Goal: Book appointment/travel/reservation

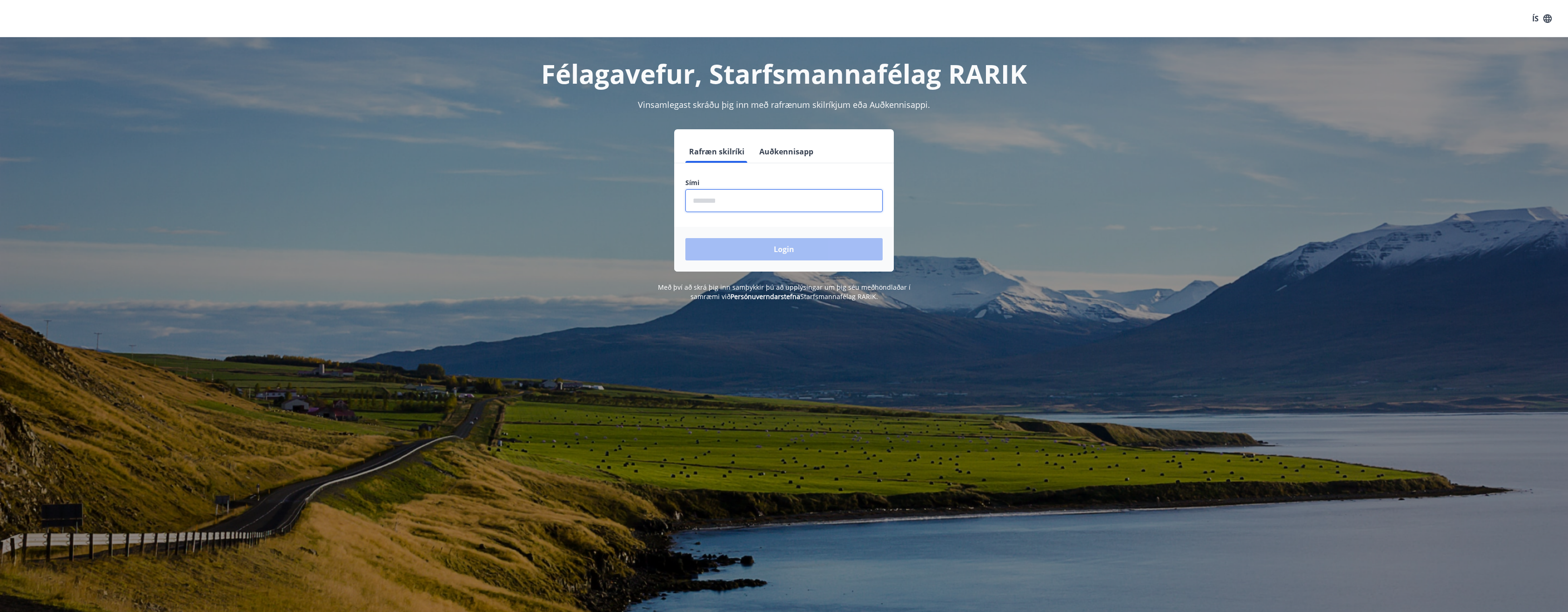
click at [730, 205] on input "phone" at bounding box center [784, 200] width 197 height 23
type input "********"
click at [730, 244] on button "Login" at bounding box center [784, 249] width 197 height 23
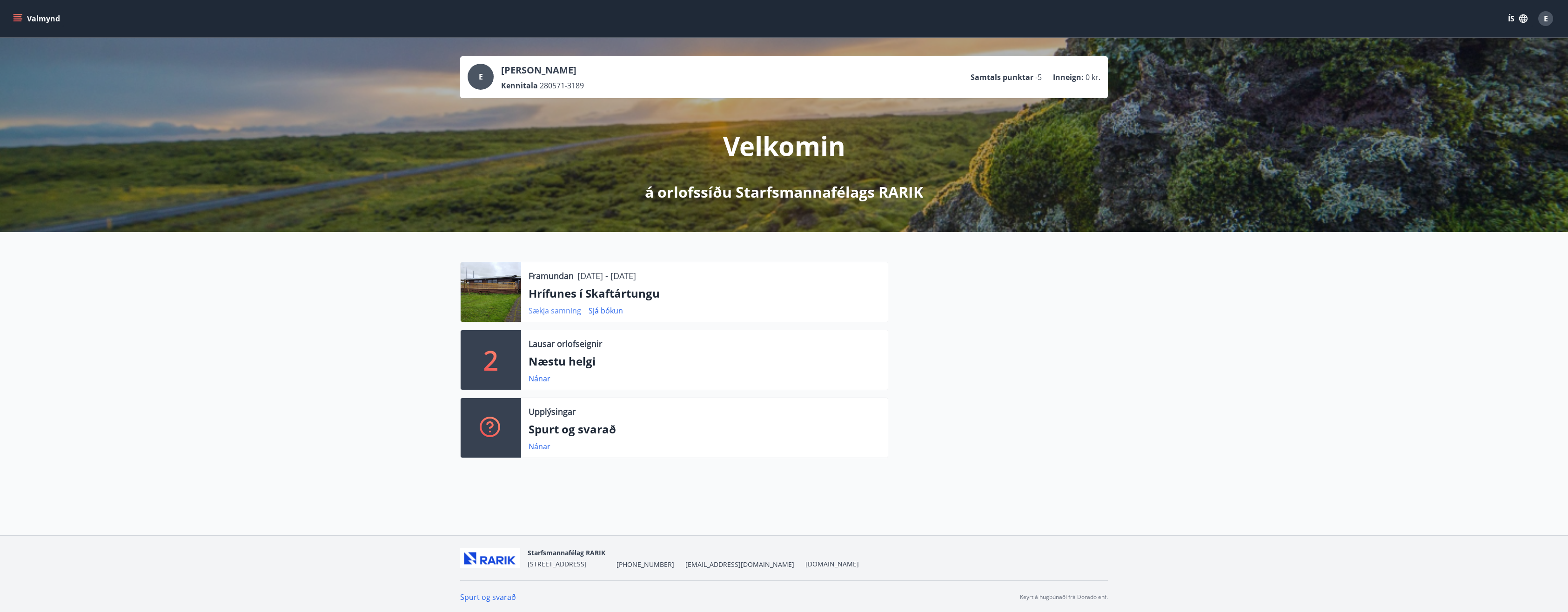
click at [553, 313] on link "Sækja samning" at bounding box center [555, 310] width 53 height 10
click at [54, 17] on button "Valmynd" at bounding box center [37, 18] width 53 height 17
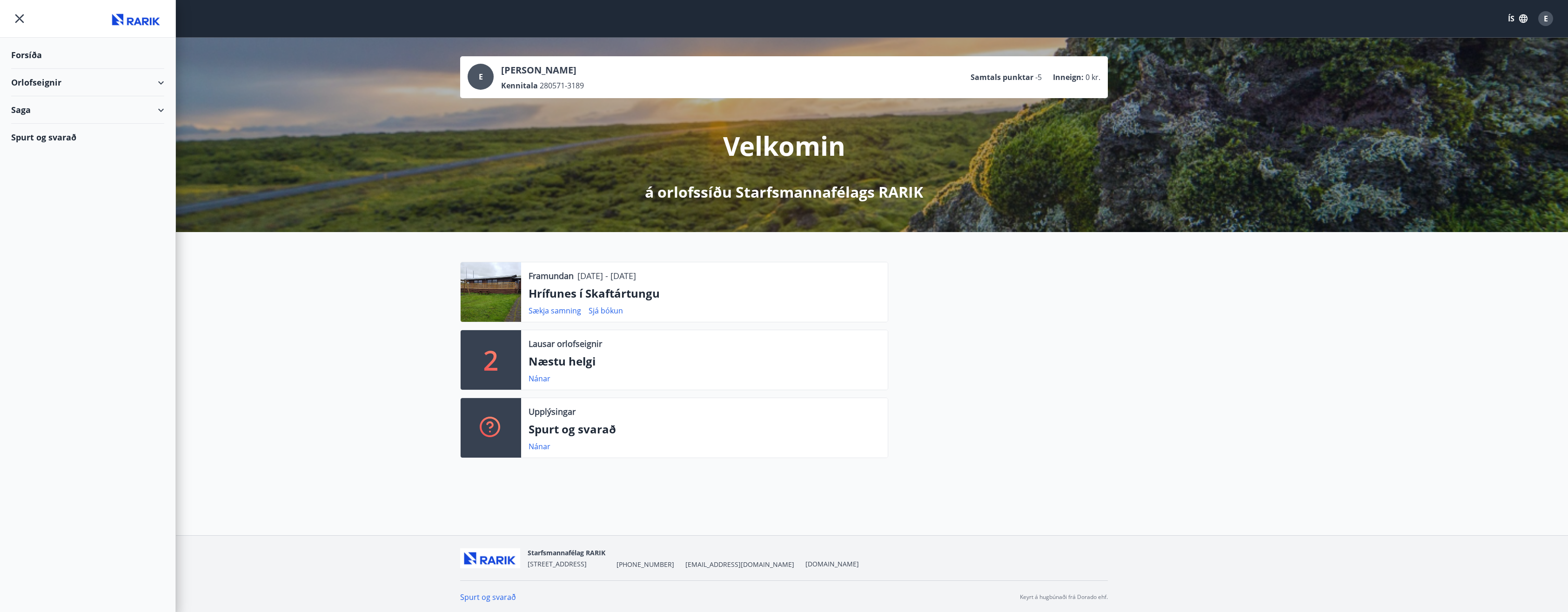
click at [42, 79] on div "Orlofseignir" at bounding box center [87, 82] width 153 height 27
click at [43, 104] on div "Framboð" at bounding box center [87, 106] width 138 height 20
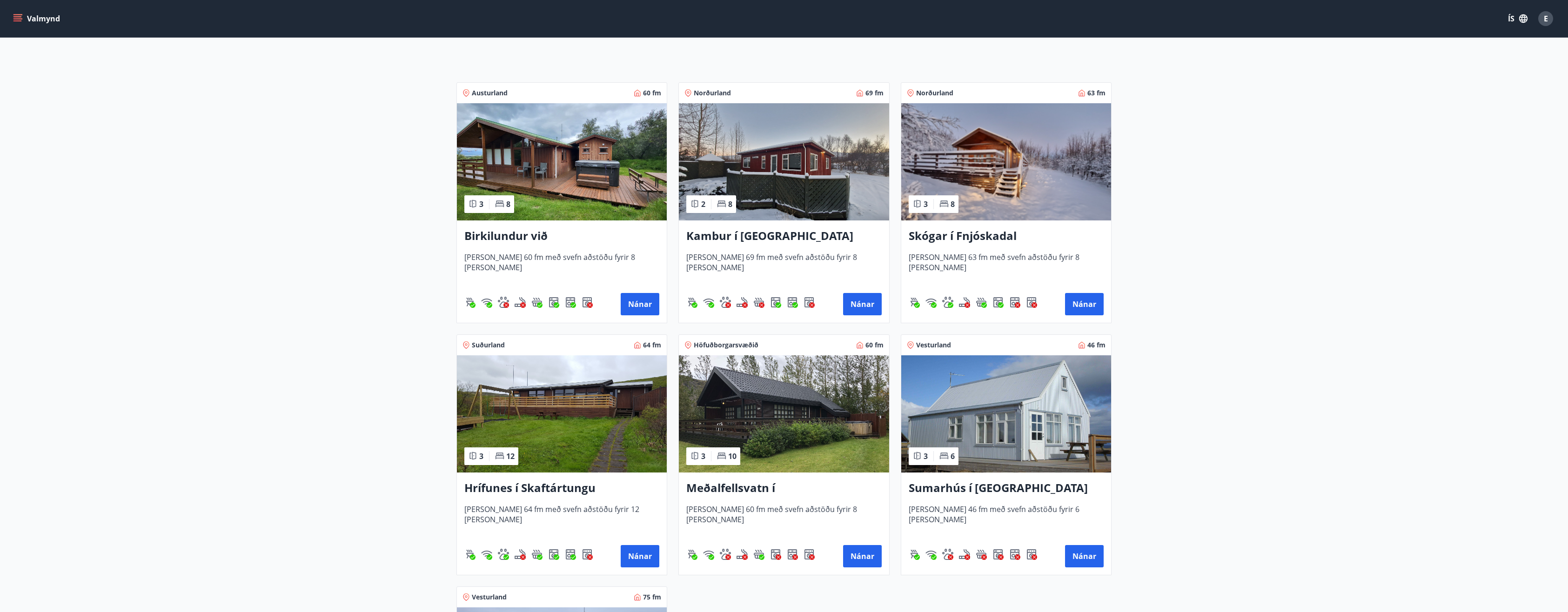
scroll to position [140, 0]
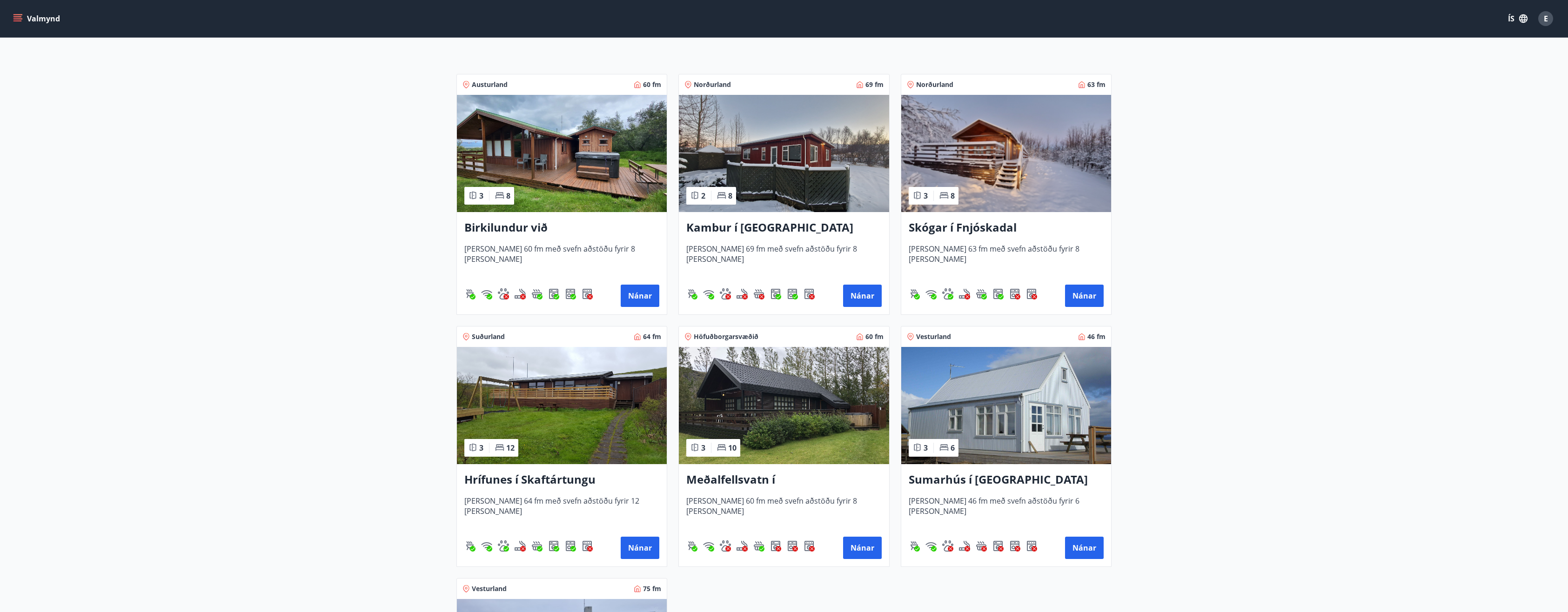
click at [542, 417] on img at bounding box center [562, 405] width 210 height 118
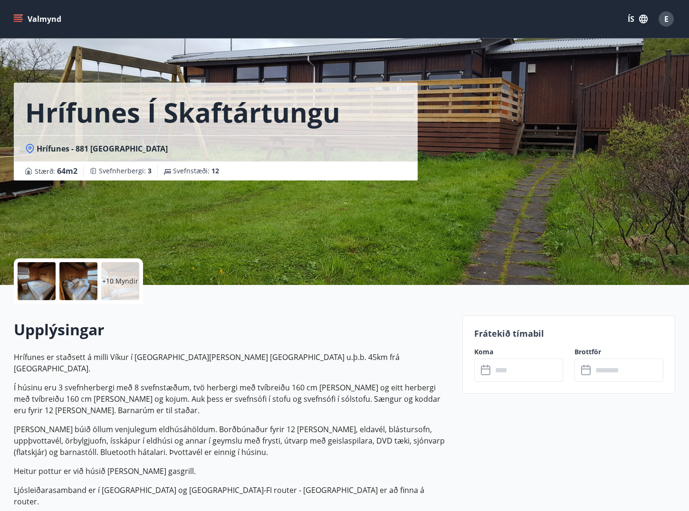
click at [114, 288] on div "+10 Myndir" at bounding box center [120, 281] width 38 height 38
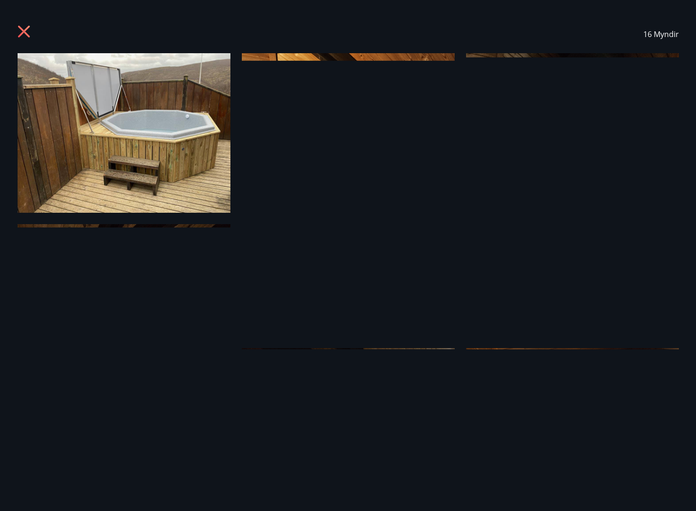
click at [21, 32] on icon at bounding box center [25, 32] width 15 height 15
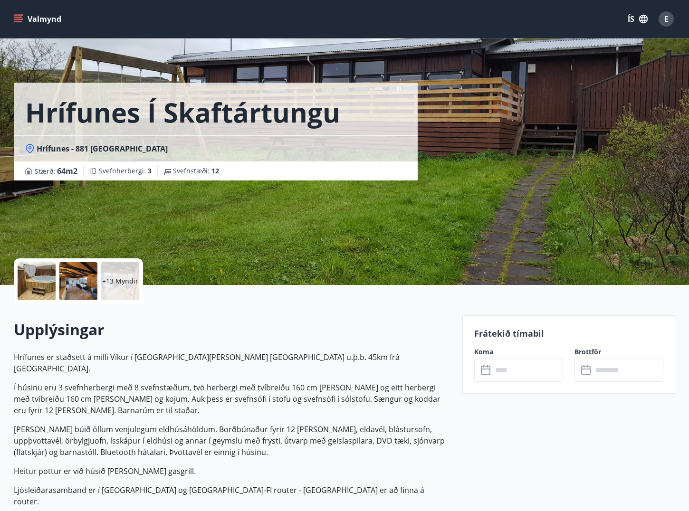
click at [19, 23] on icon "menu" at bounding box center [18, 19] width 10 height 10
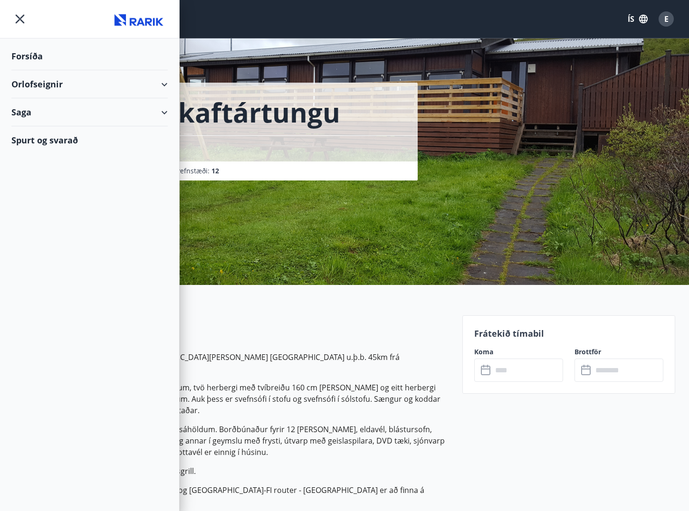
click at [43, 80] on div "Orlofseignir" at bounding box center [89, 84] width 156 height 28
click at [44, 126] on div "Bókunardagatal" at bounding box center [89, 128] width 141 height 20
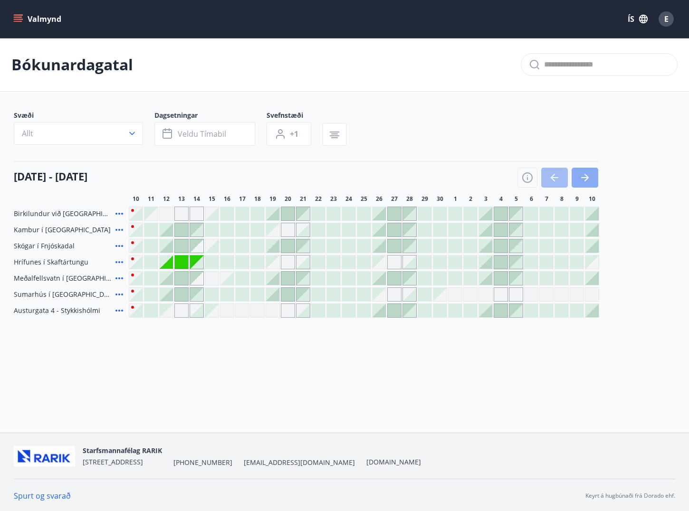
click at [594, 176] on button "button" at bounding box center [585, 178] width 27 height 20
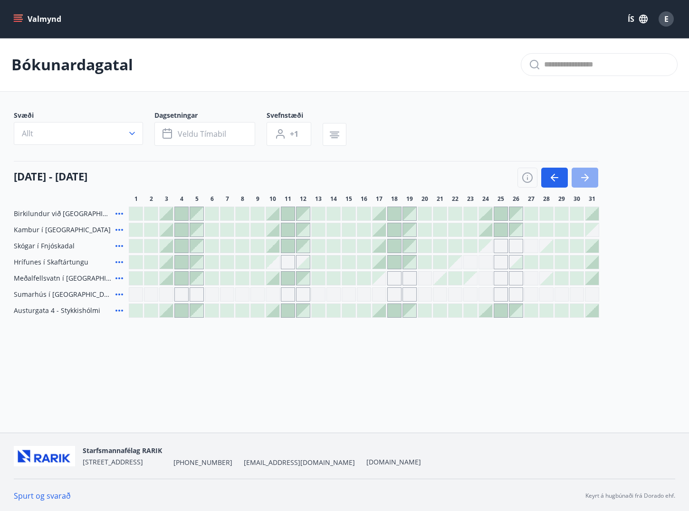
click at [591, 176] on button "button" at bounding box center [585, 178] width 27 height 20
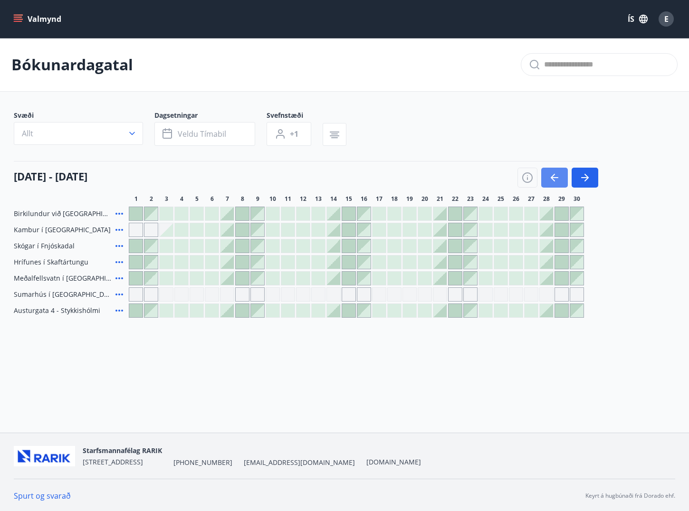
click at [551, 174] on icon "button" at bounding box center [554, 177] width 11 height 11
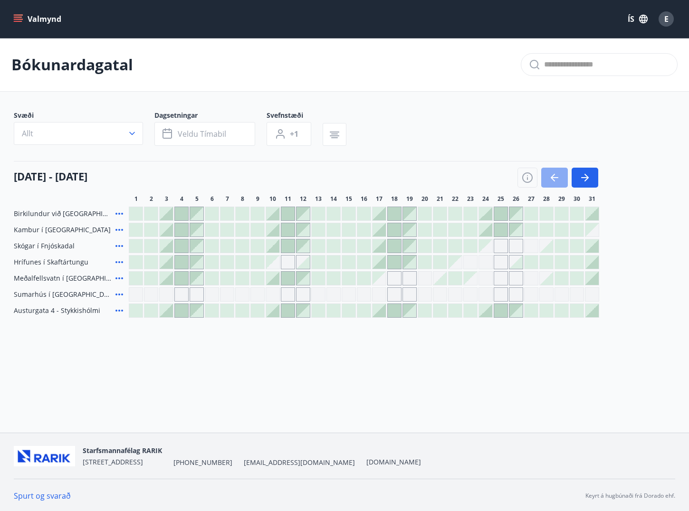
click at [551, 174] on icon "button" at bounding box center [554, 177] width 11 height 11
